Goal: Information Seeking & Learning: Learn about a topic

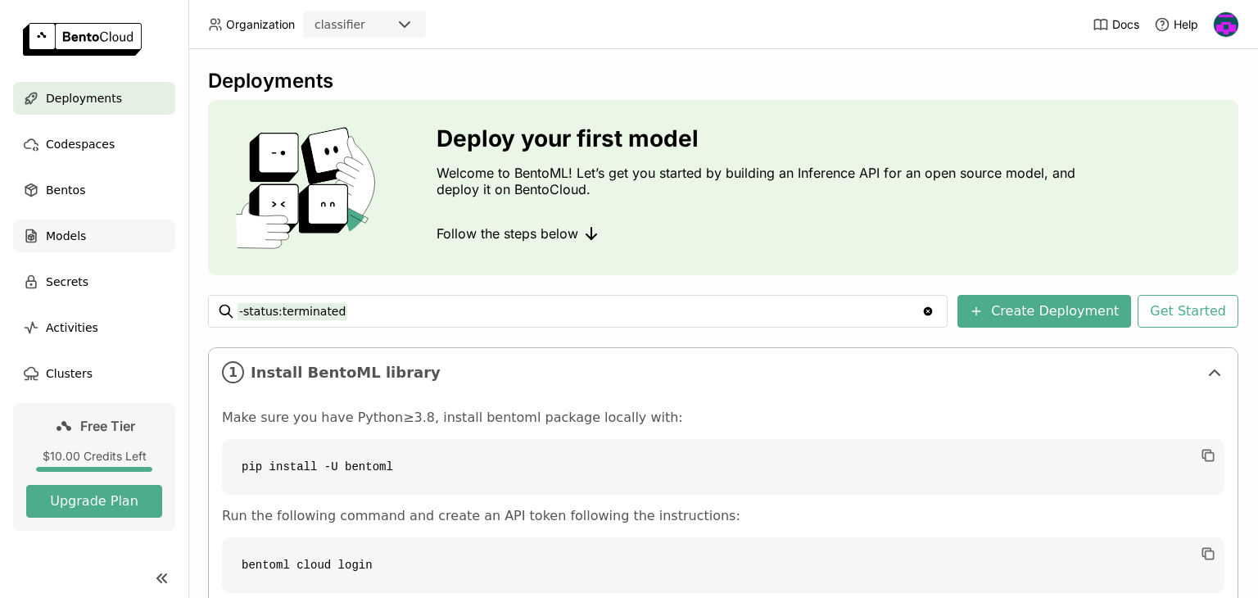
click at [122, 251] on div "Models" at bounding box center [94, 236] width 162 height 33
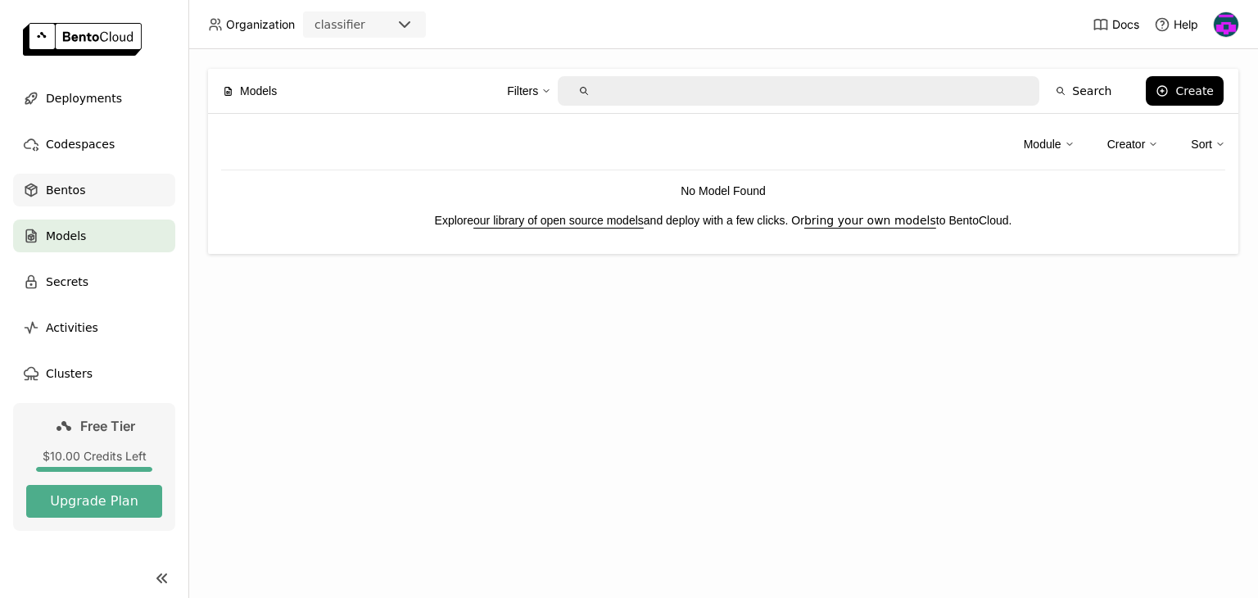
click at [130, 197] on div "Bentos" at bounding box center [94, 190] width 162 height 33
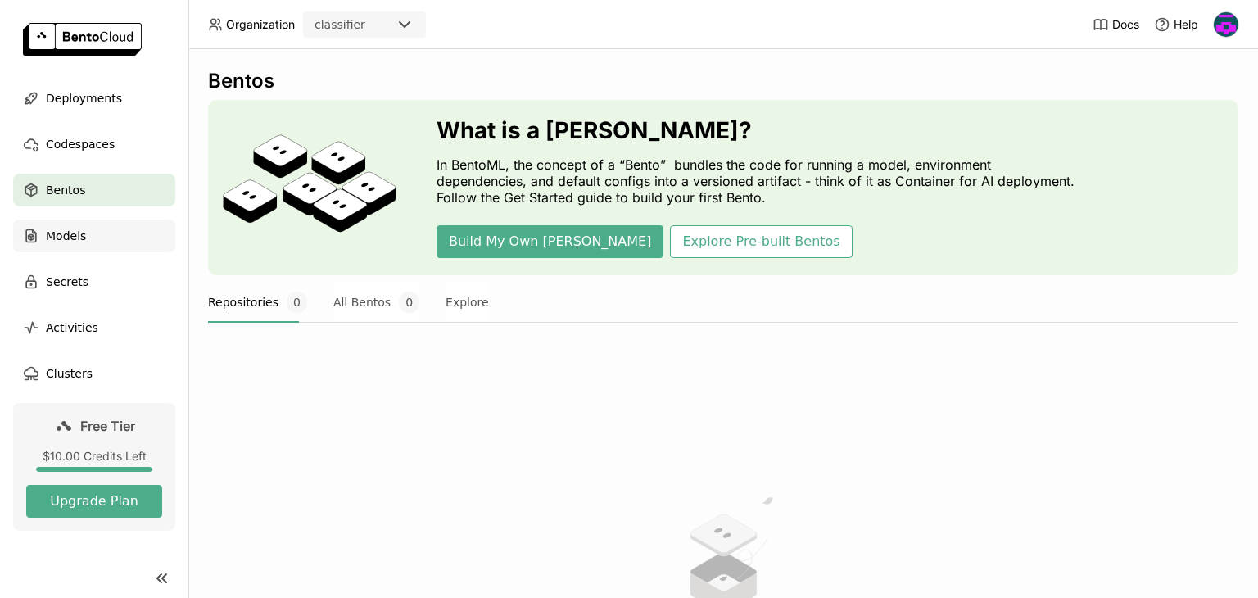
click at [111, 250] on div "Models" at bounding box center [94, 236] width 162 height 33
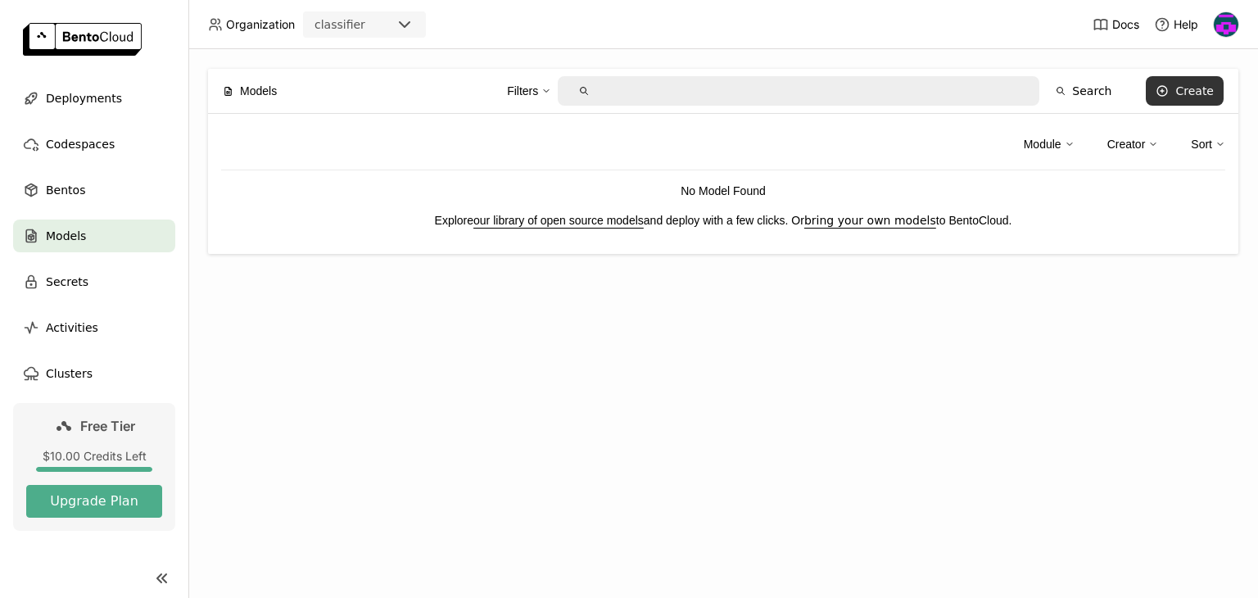
click at [1169, 93] on icon at bounding box center [1162, 90] width 13 height 13
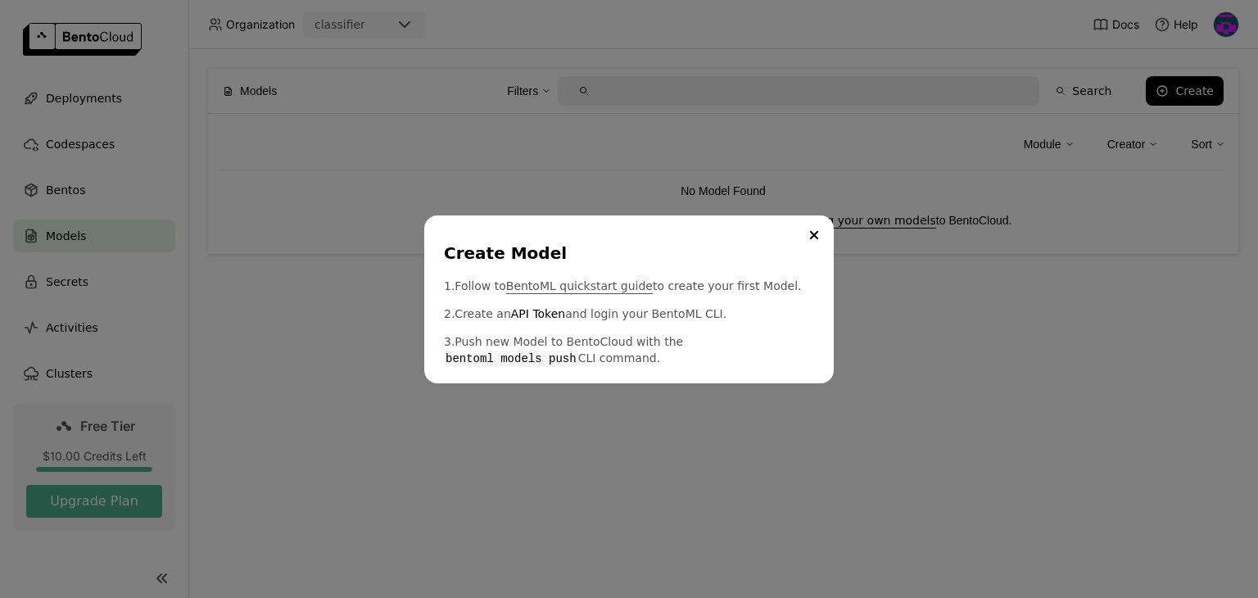
click at [600, 287] on link "BentoML quickstart guide" at bounding box center [579, 286] width 147 height 16
